Goal: Find specific page/section: Find specific page/section

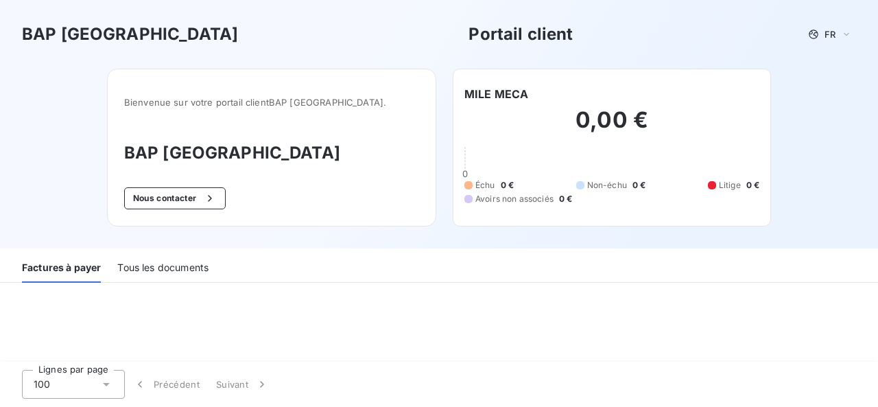
click at [192, 267] on div "Tous les documents" at bounding box center [162, 268] width 91 height 29
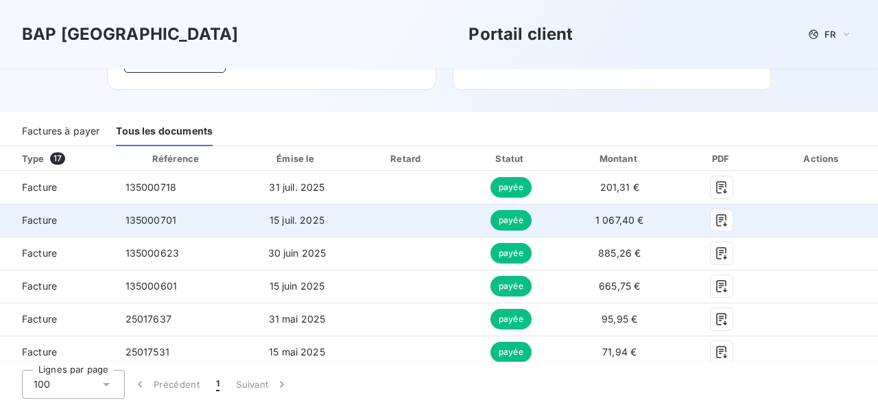
scroll to position [137, 0]
click at [716, 218] on icon "button" at bounding box center [721, 220] width 14 height 14
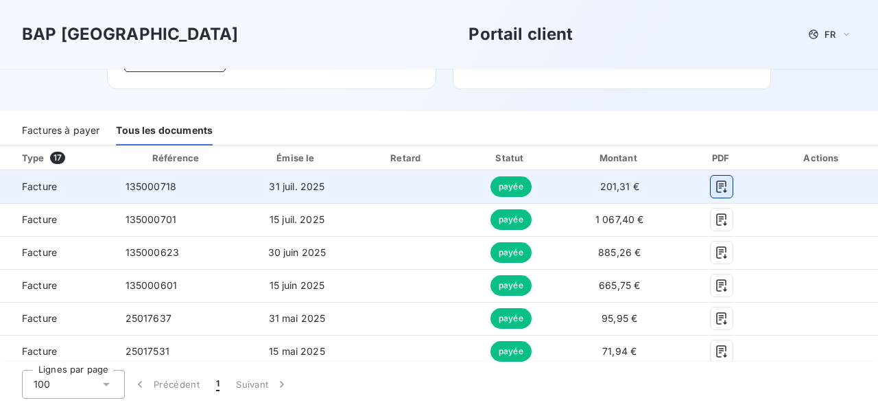
click at [716, 187] on icon "button" at bounding box center [721, 186] width 10 height 12
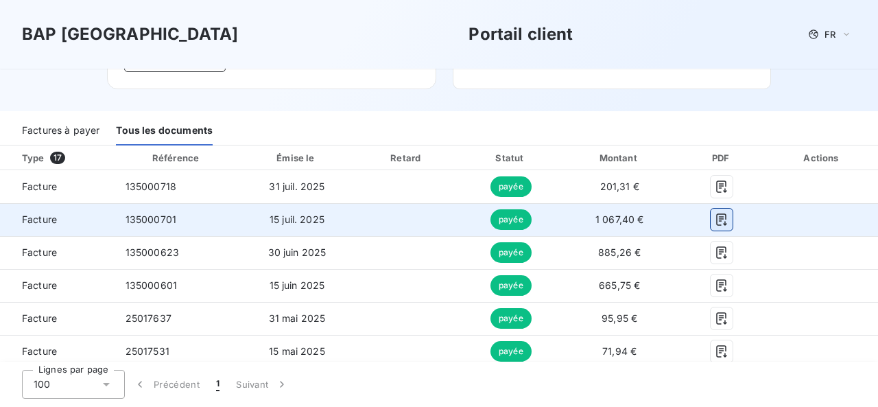
click at [716, 223] on icon "button" at bounding box center [721, 219] width 10 height 12
